Goal: Task Accomplishment & Management: Manage account settings

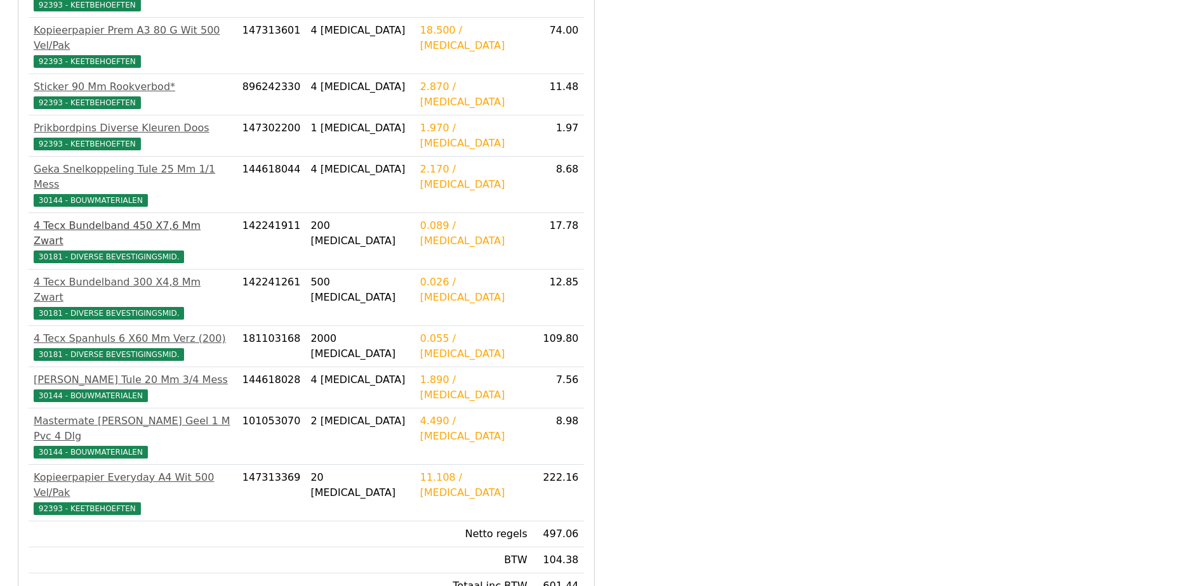
scroll to position [355, 0]
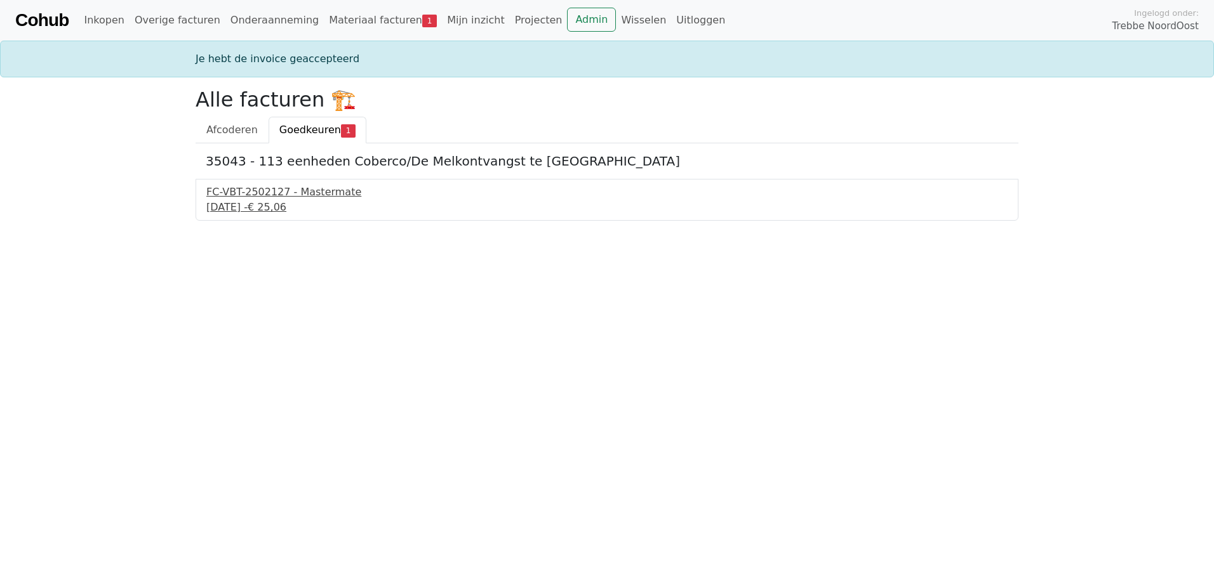
click at [289, 209] on div "10 september 2025 - € 25,06" at bounding box center [606, 207] width 801 height 15
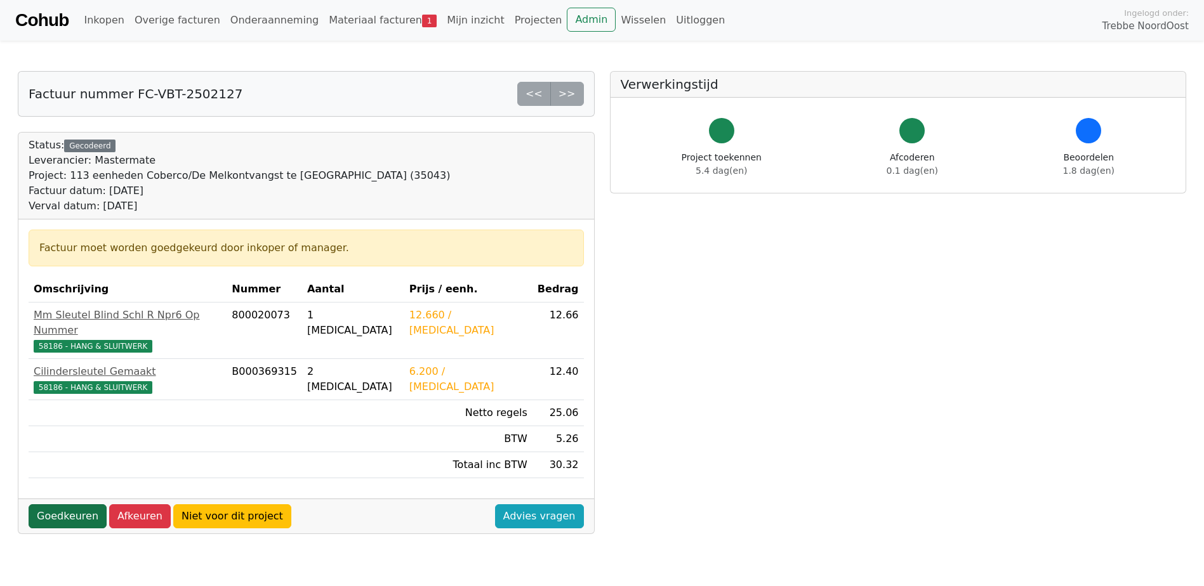
click at [79, 505] on link "Goedkeuren" at bounding box center [68, 517] width 78 height 24
